Goal: Information Seeking & Learning: Learn about a topic

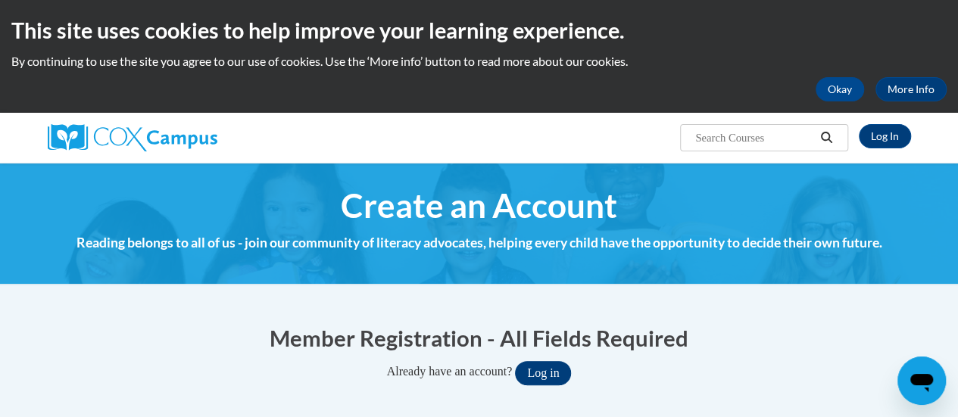
type input "rosemary.mason@rusd.org"
click at [548, 367] on button "Log in" at bounding box center [543, 373] width 56 height 24
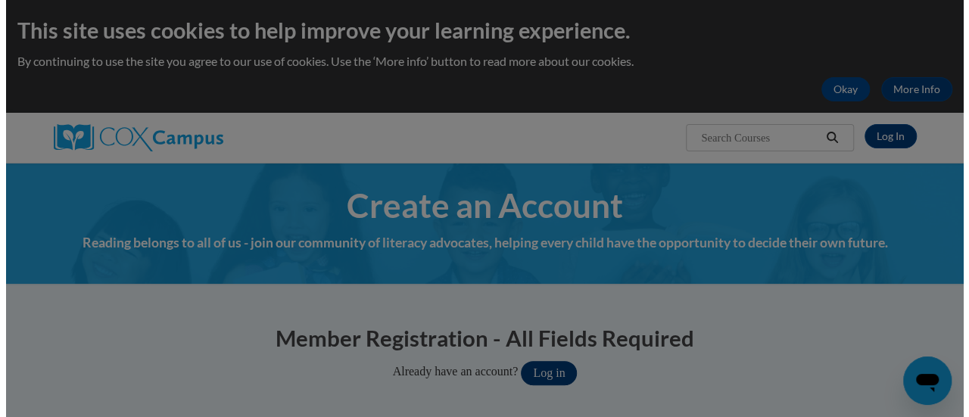
scroll to position [118, 0]
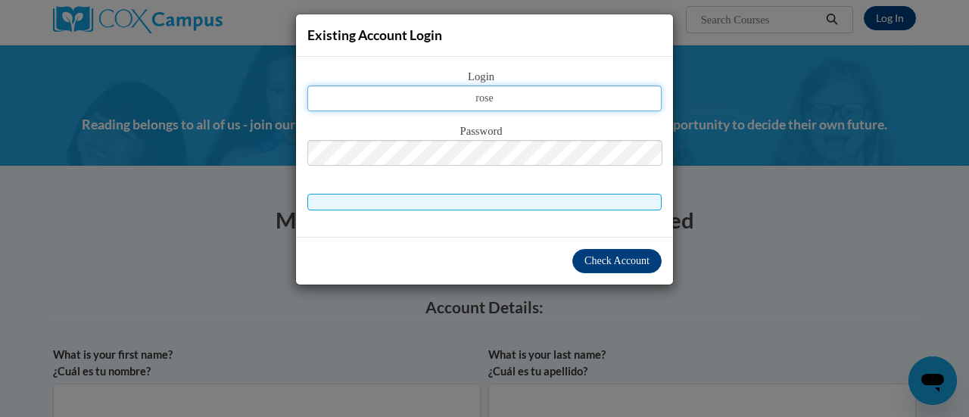
type input "rosemary.mason@rusd.org"
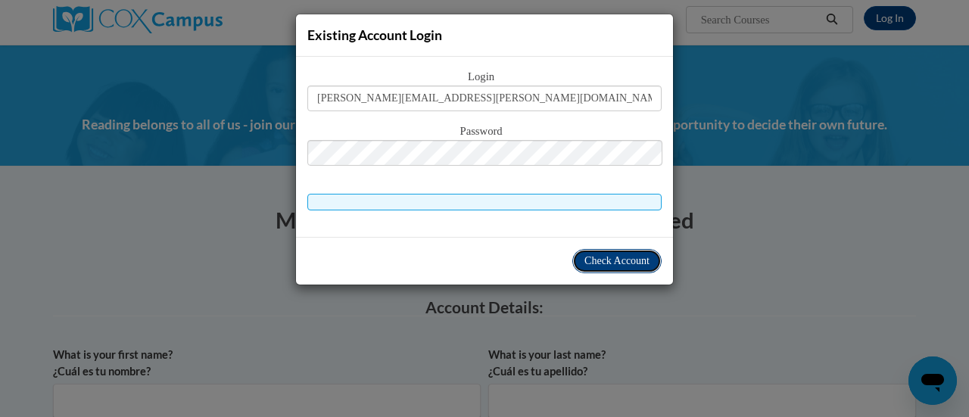
click at [633, 258] on span "Check Account" at bounding box center [616, 260] width 65 height 11
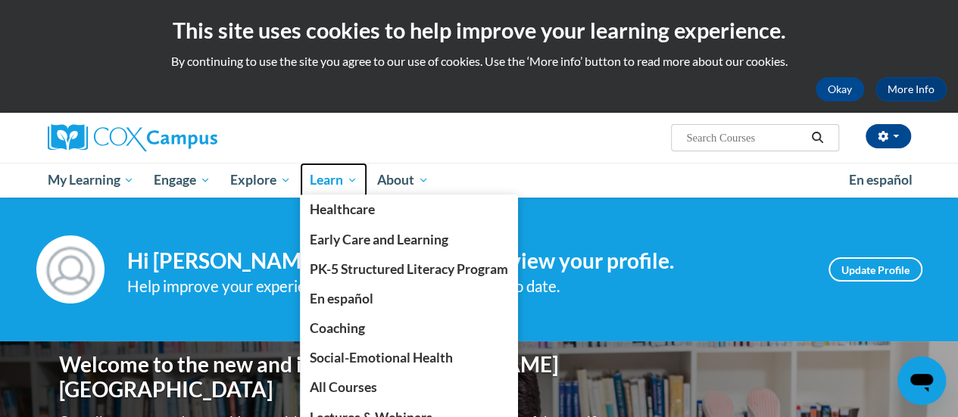
click at [329, 186] on span "Learn" at bounding box center [334, 180] width 48 height 18
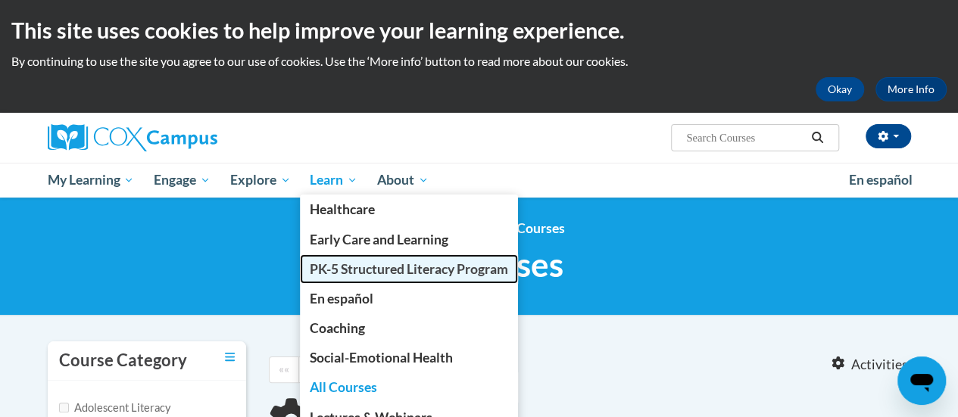
click at [330, 260] on link "PK-5 Structured Literacy Program" at bounding box center [409, 269] width 218 height 30
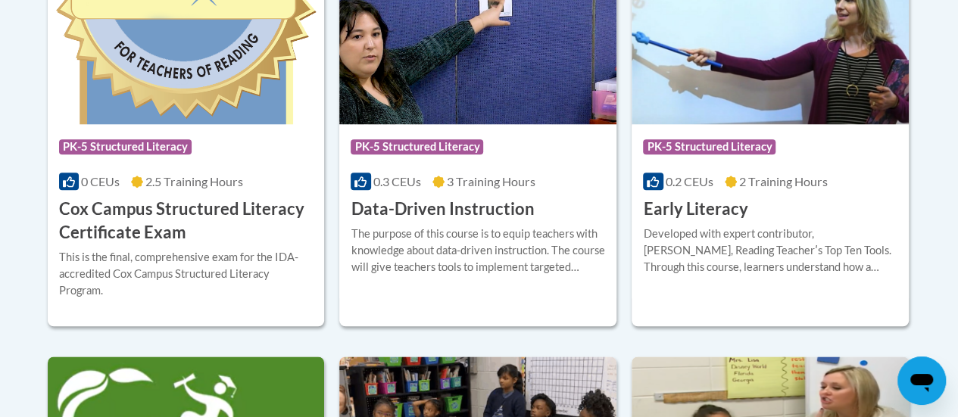
scroll to position [723, 0]
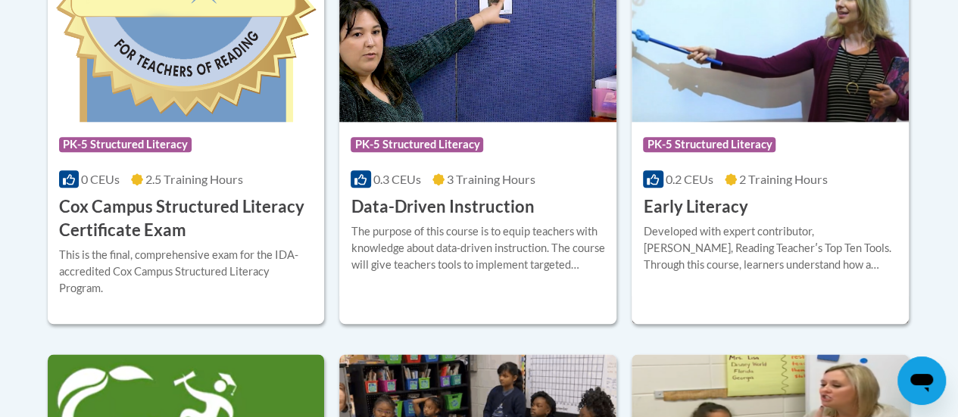
click at [683, 204] on h3 "Early Literacy" at bounding box center [695, 206] width 104 height 23
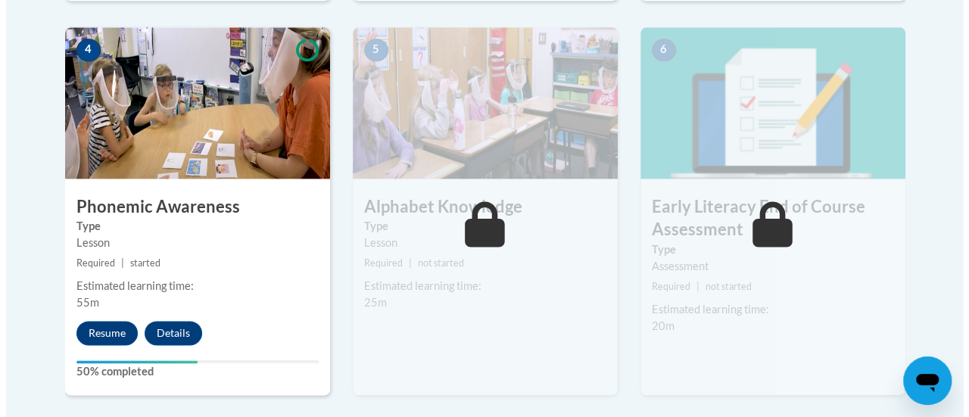
scroll to position [905, 0]
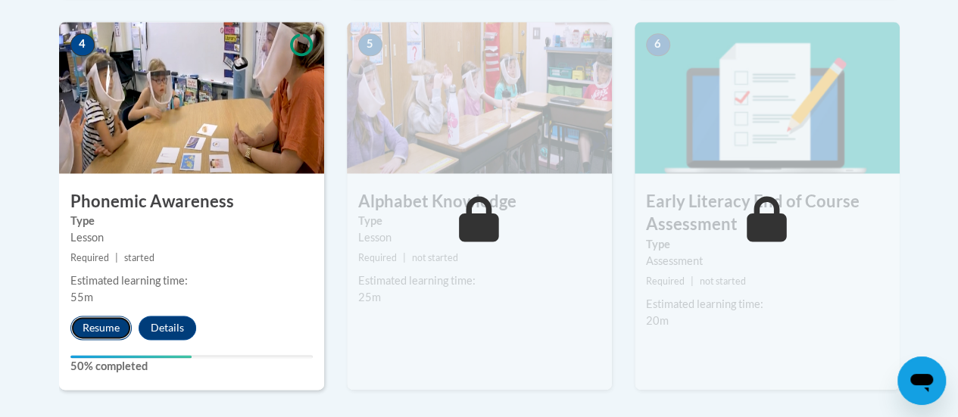
click at [98, 321] on button "Resume" at bounding box center [100, 328] width 61 height 24
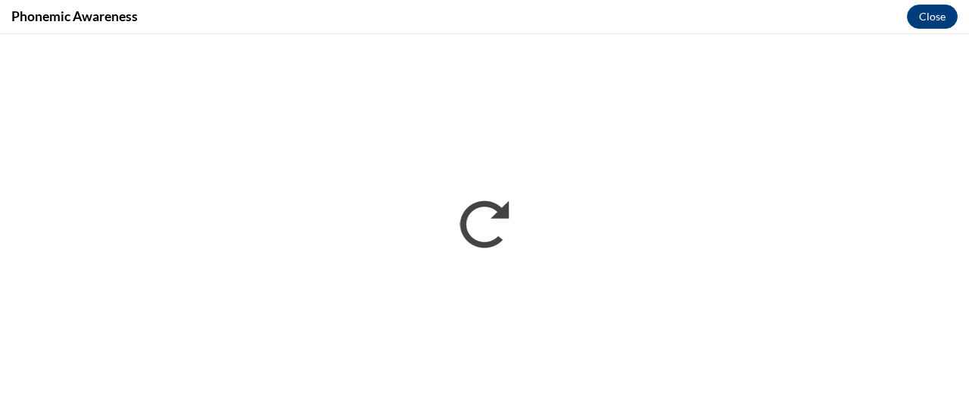
scroll to position [0, 0]
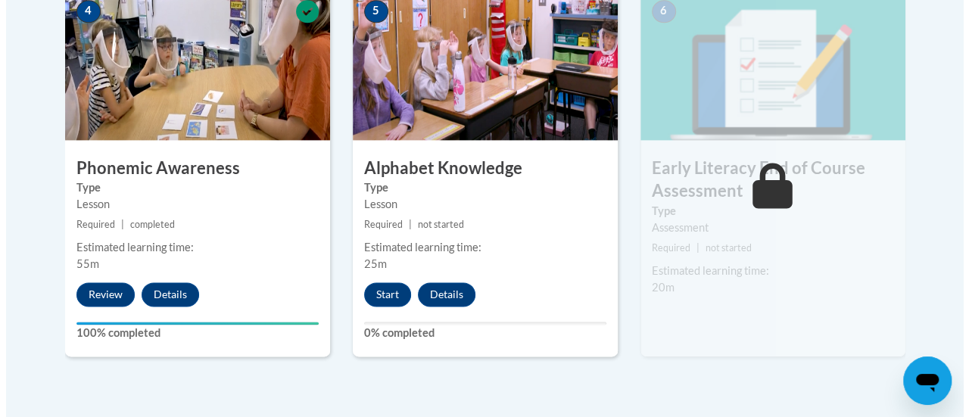
scroll to position [941, 0]
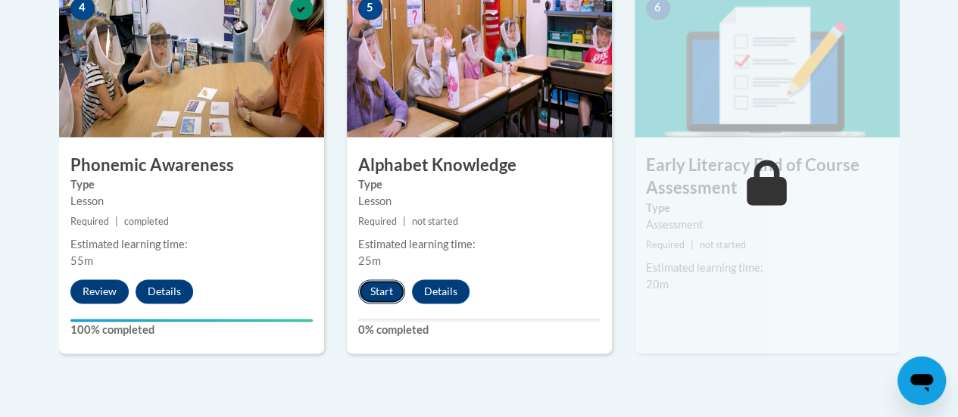
click at [375, 288] on button "Start" at bounding box center [381, 291] width 47 height 24
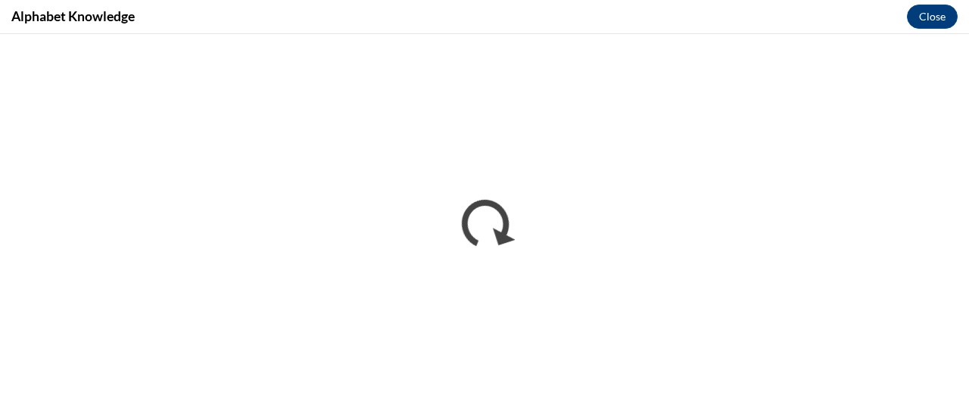
scroll to position [0, 0]
